Goal: Task Accomplishment & Management: Manage account settings

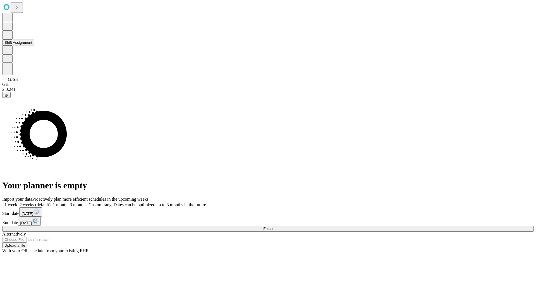
click at [34, 45] on button "Shift Assignment" at bounding box center [18, 43] width 32 height 6
